Goal: Navigation & Orientation: Go to known website

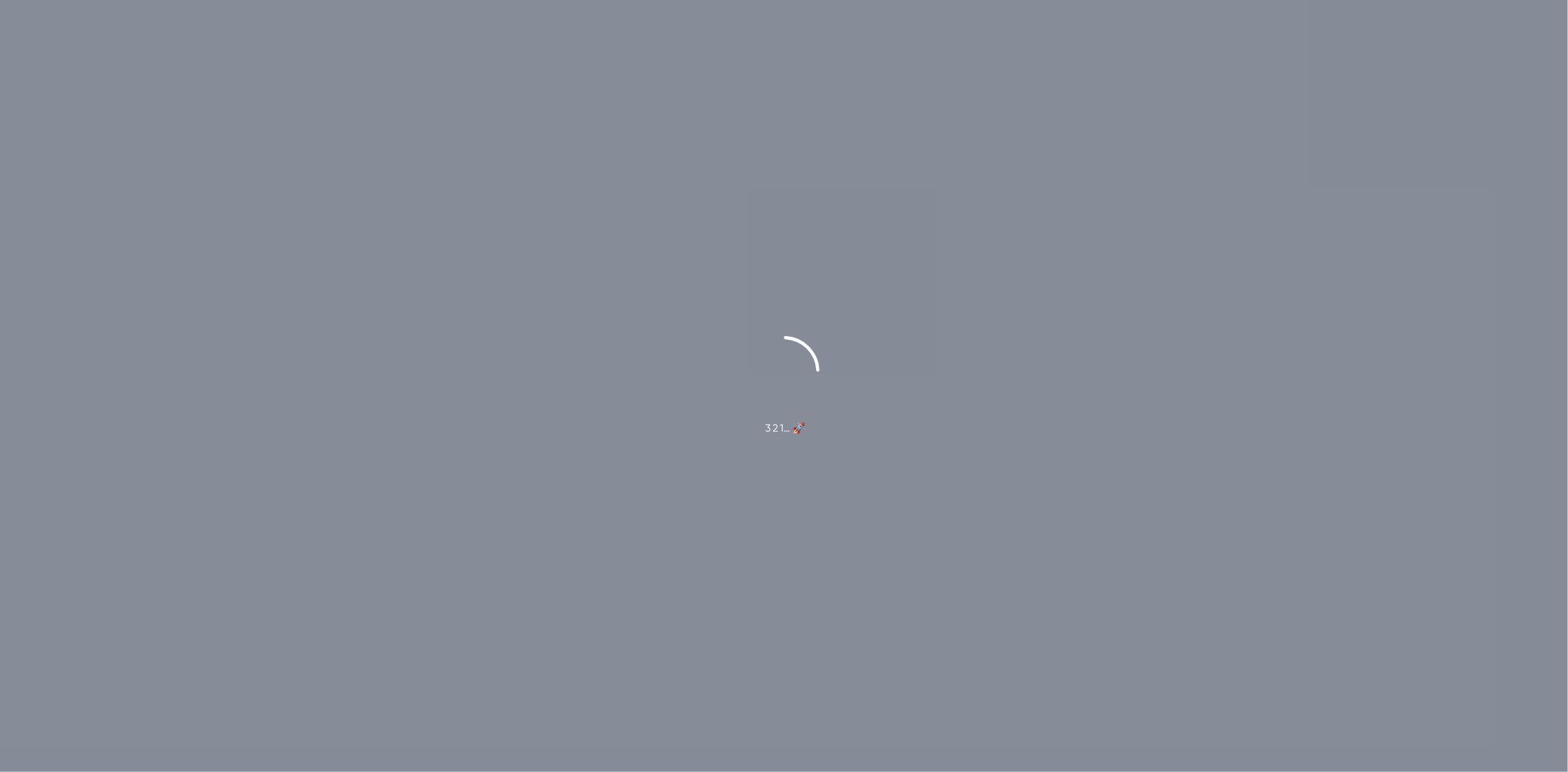
click at [975, 438] on div "3 2 1… 🚀" at bounding box center [784, 386] width 1568 height 772
click at [0, 0] on div "Redirecting you now!" at bounding box center [0, 0] width 0 height 0
click at [302, 148] on div "Loading…" at bounding box center [784, 386] width 1568 height 772
